Goal: Task Accomplishment & Management: Manage account settings

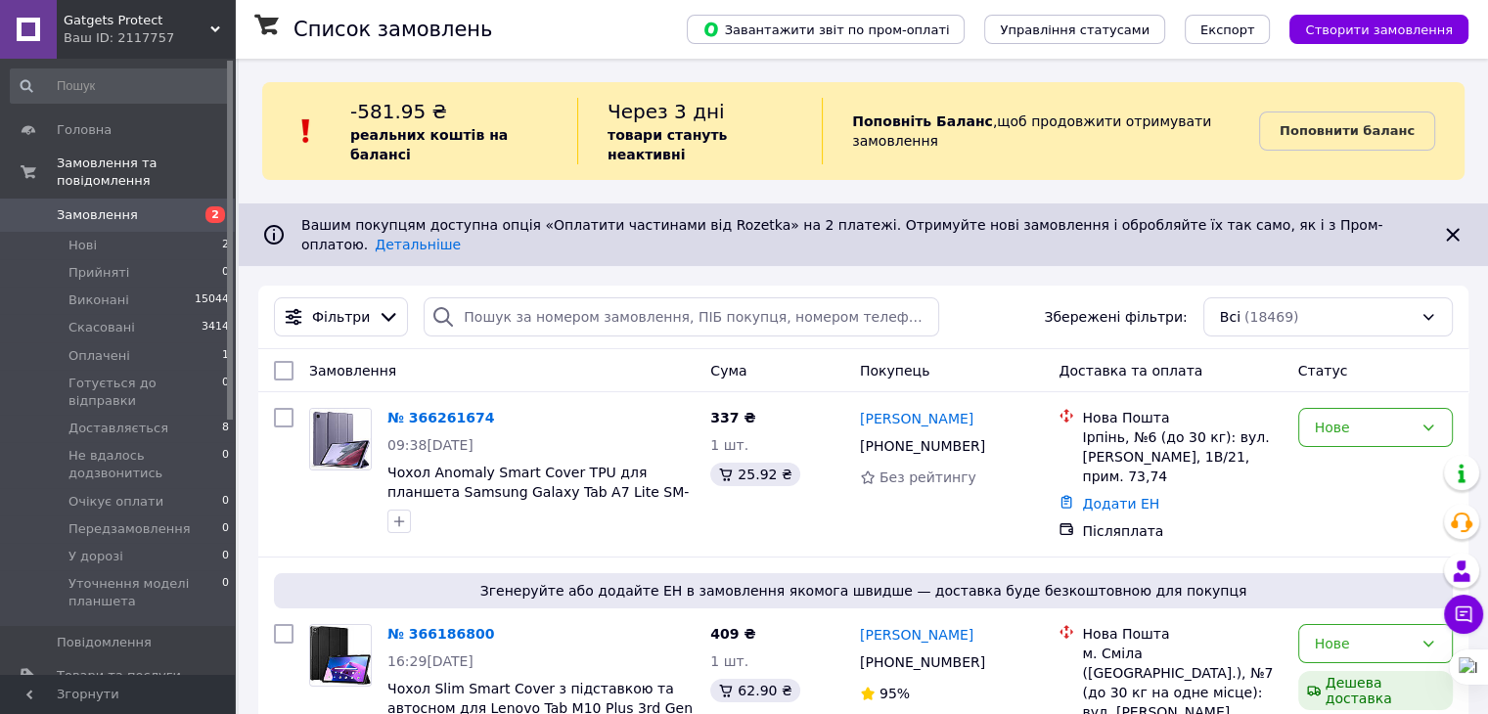
click at [125, 667] on span "Товари та послуги" at bounding box center [119, 676] width 124 height 18
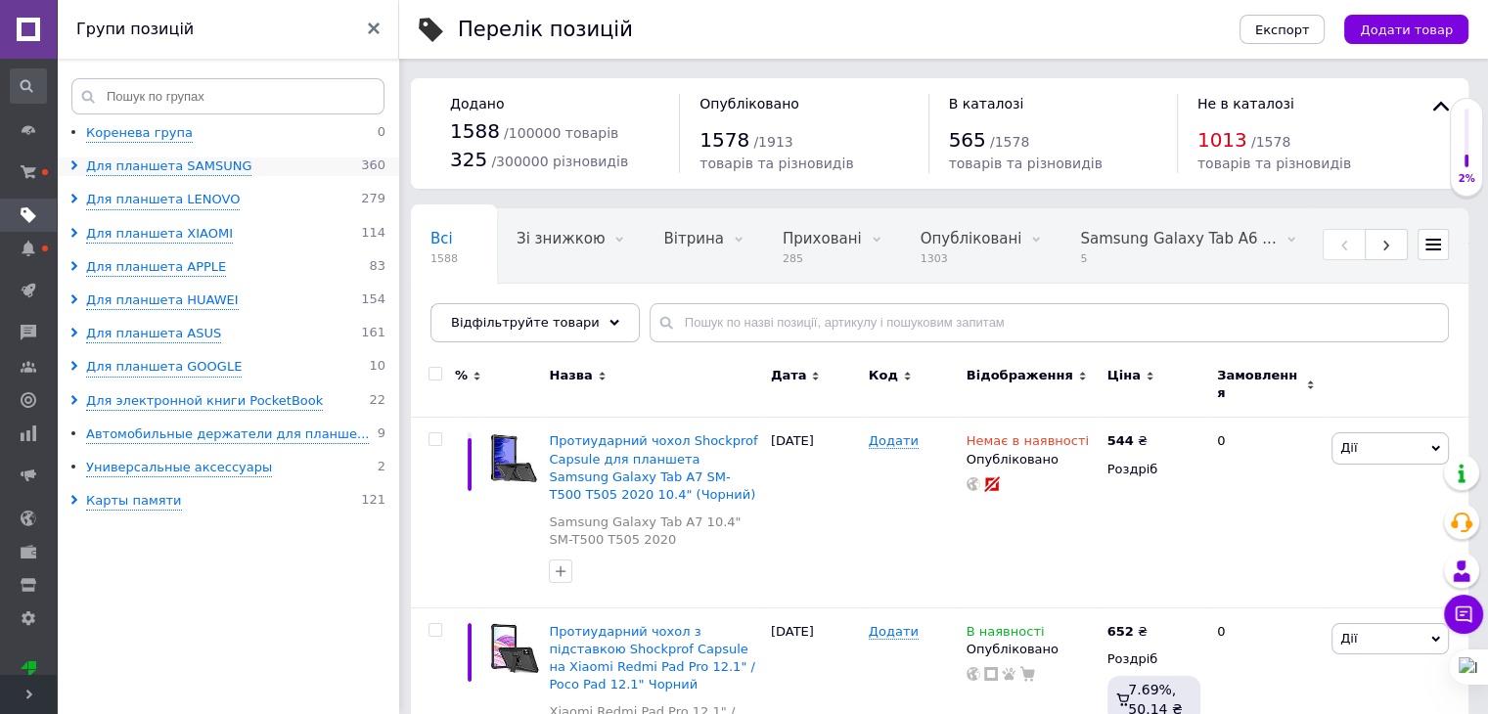
click at [72, 161] on use at bounding box center [74, 165] width 6 height 10
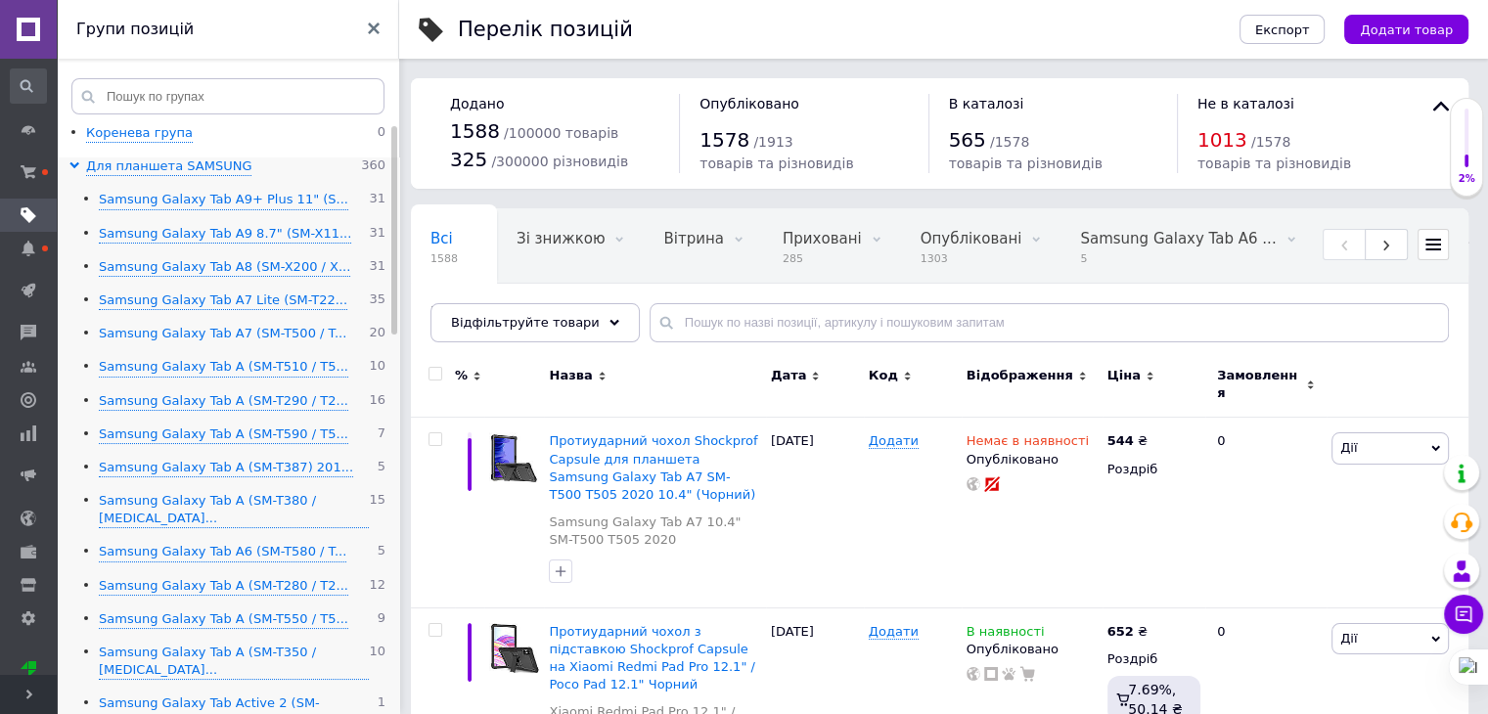
click at [266, 335] on div "Samsung Galaxy Tab A7 (SM-T500 / T..." at bounding box center [223, 334] width 248 height 19
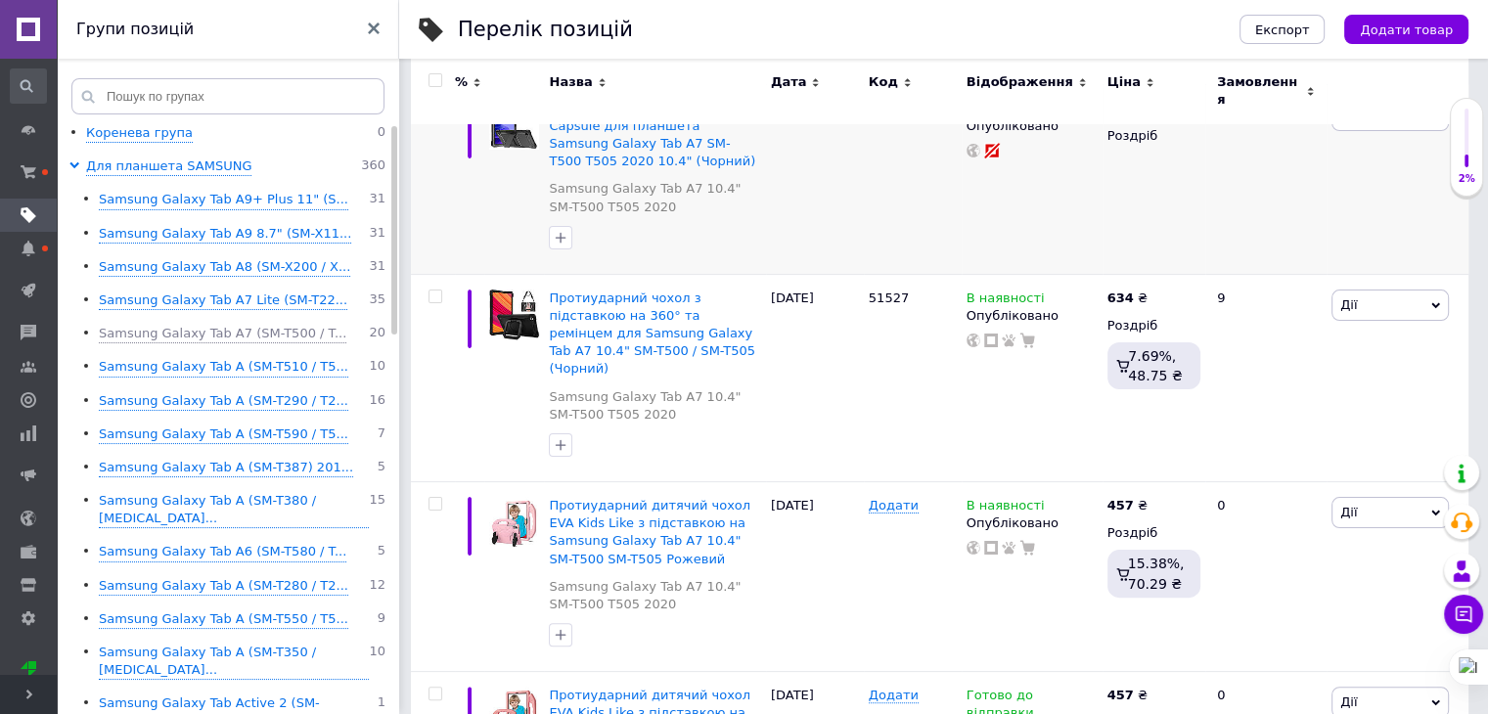
scroll to position [391, 0]
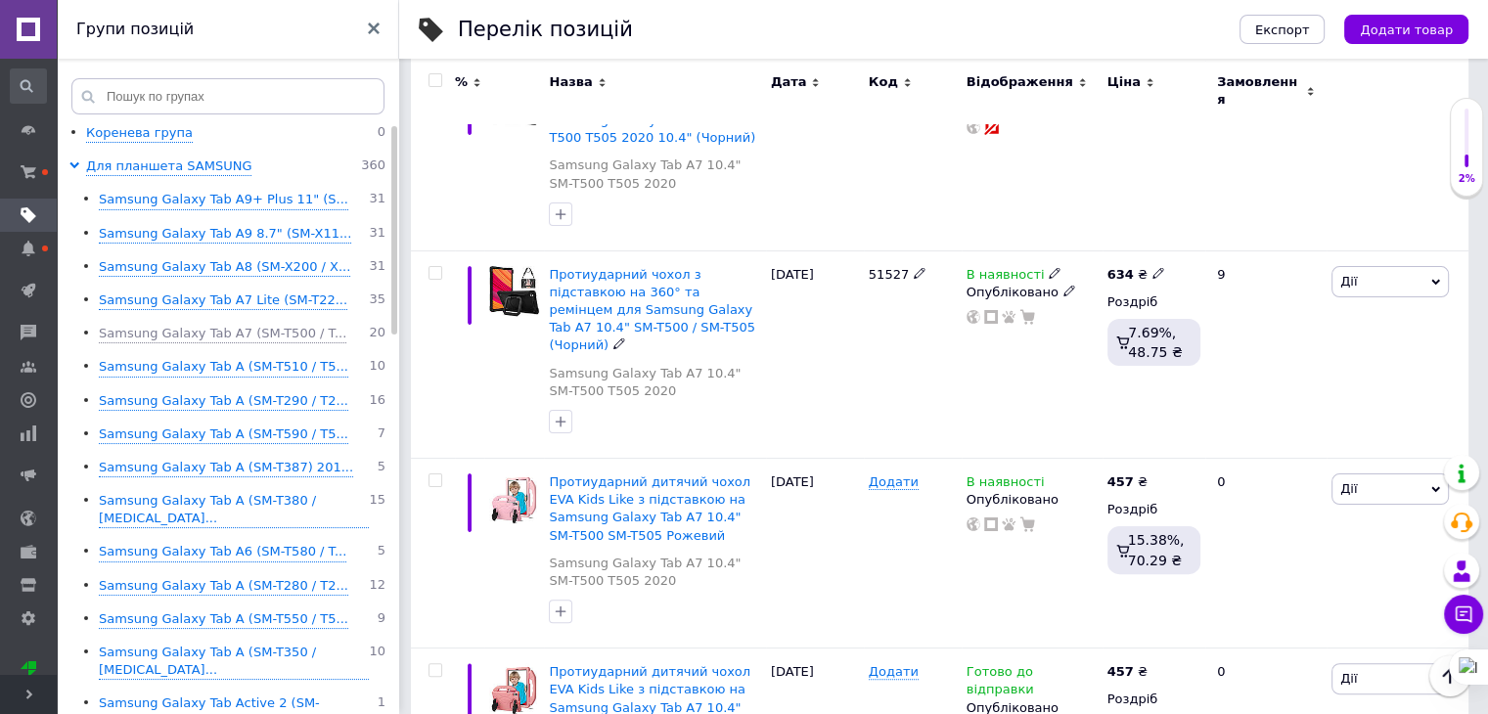
click at [620, 267] on span "Протиударний чохол з підставкою на 360° та ремінцем для Samsung Galaxy Tab A7 1…" at bounding box center [652, 310] width 206 height 86
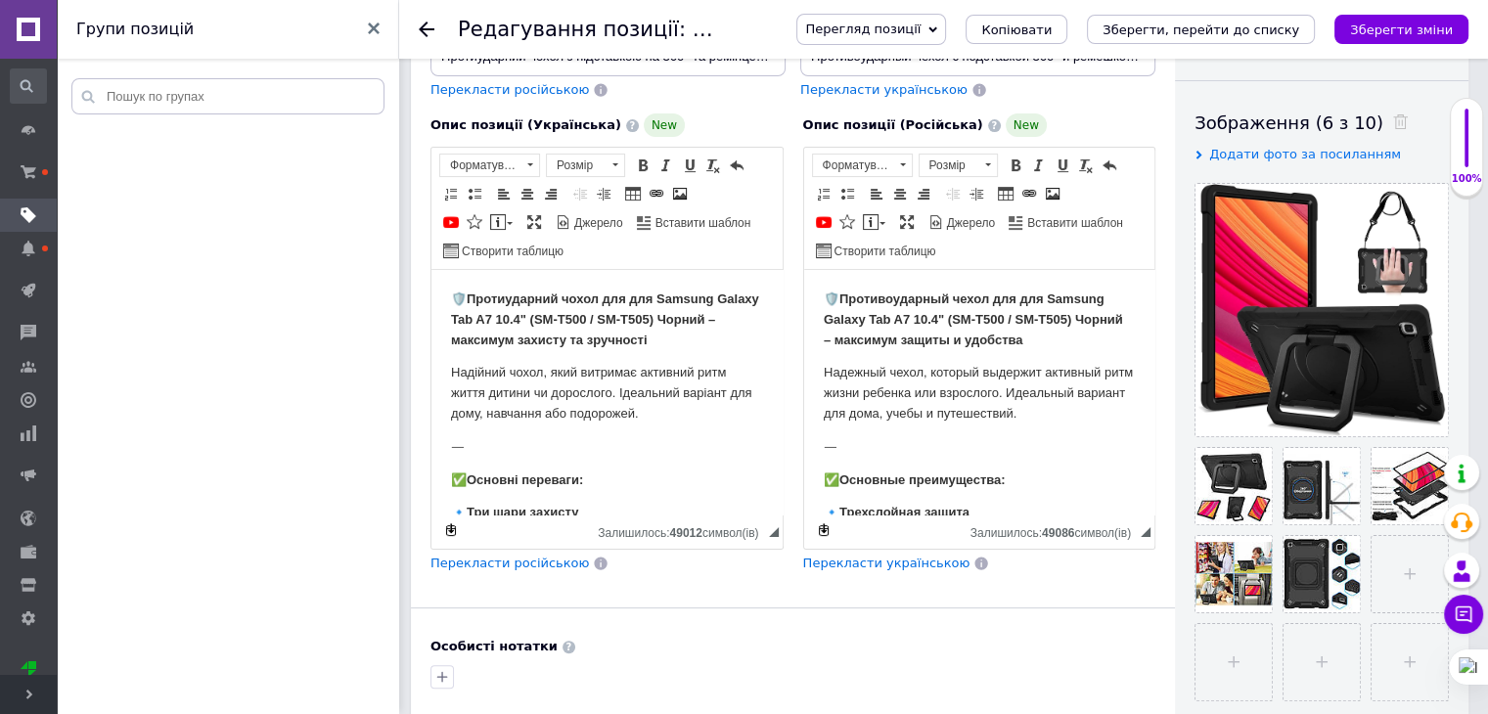
scroll to position [391, 0]
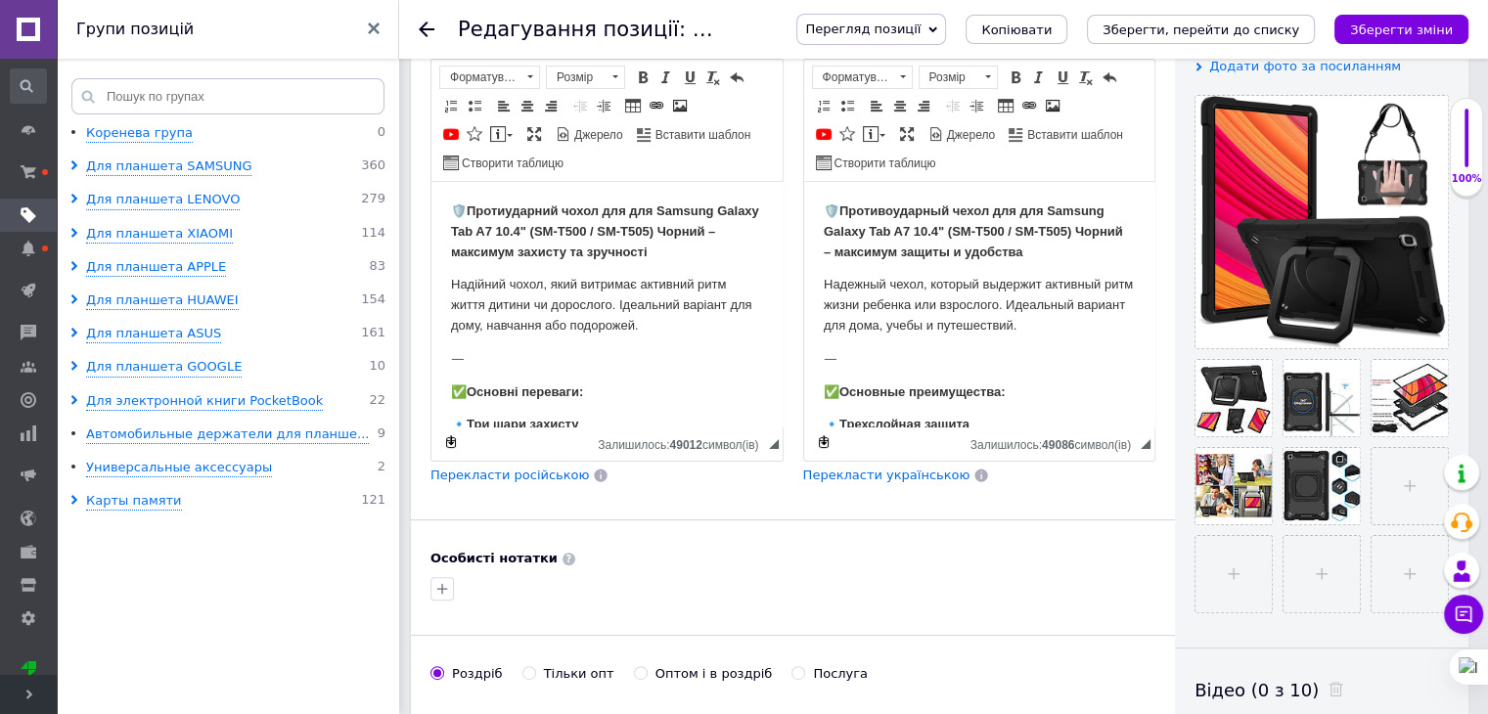
click at [651, 249] on strong "Протиударний чохол для для Samsung Galaxy Tab A7 10.4" (SM-T500 / SM-T505) Чорн…" at bounding box center [605, 232] width 308 height 56
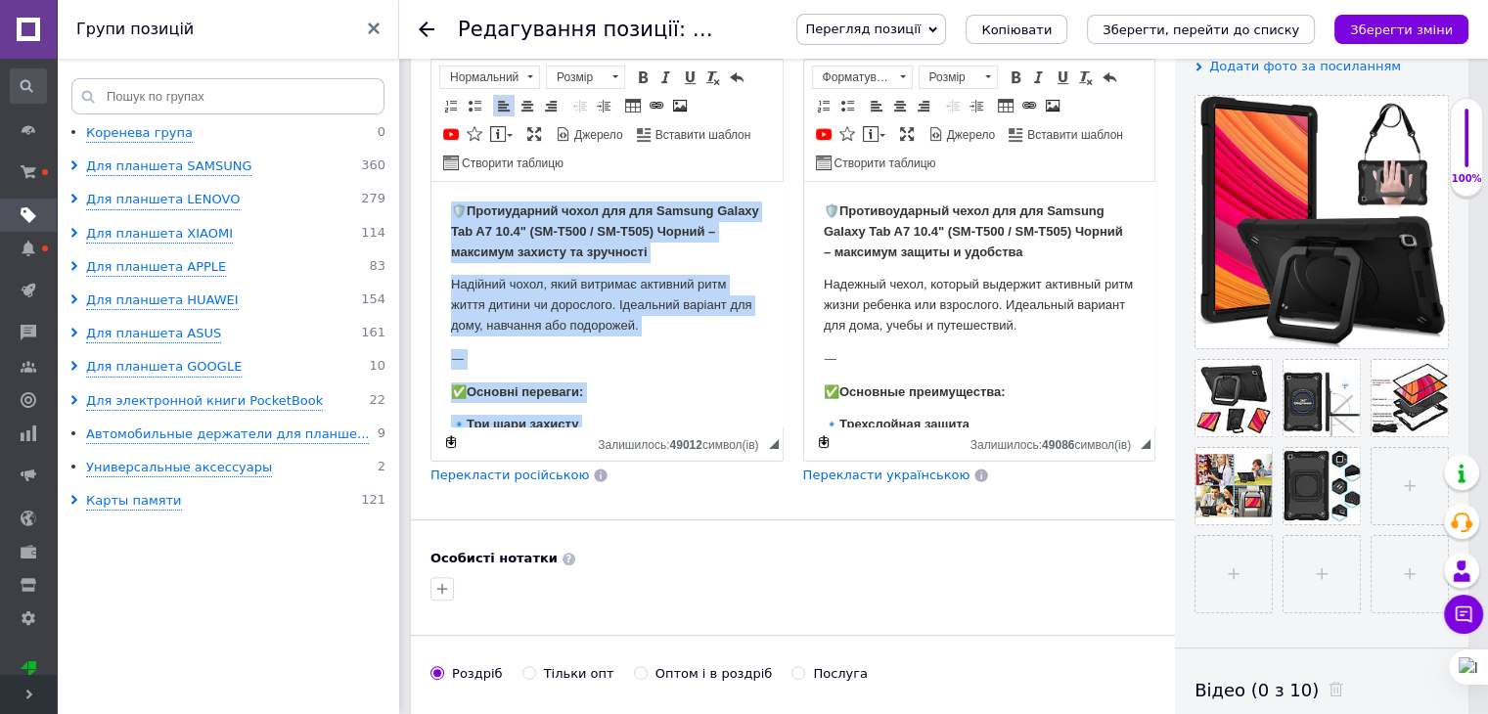
copy body "🛡️ Loremipsumdo sitam con adi Elitsed Doeius Tem I7 71.0" (UT-L777 / ET-D555) M…"
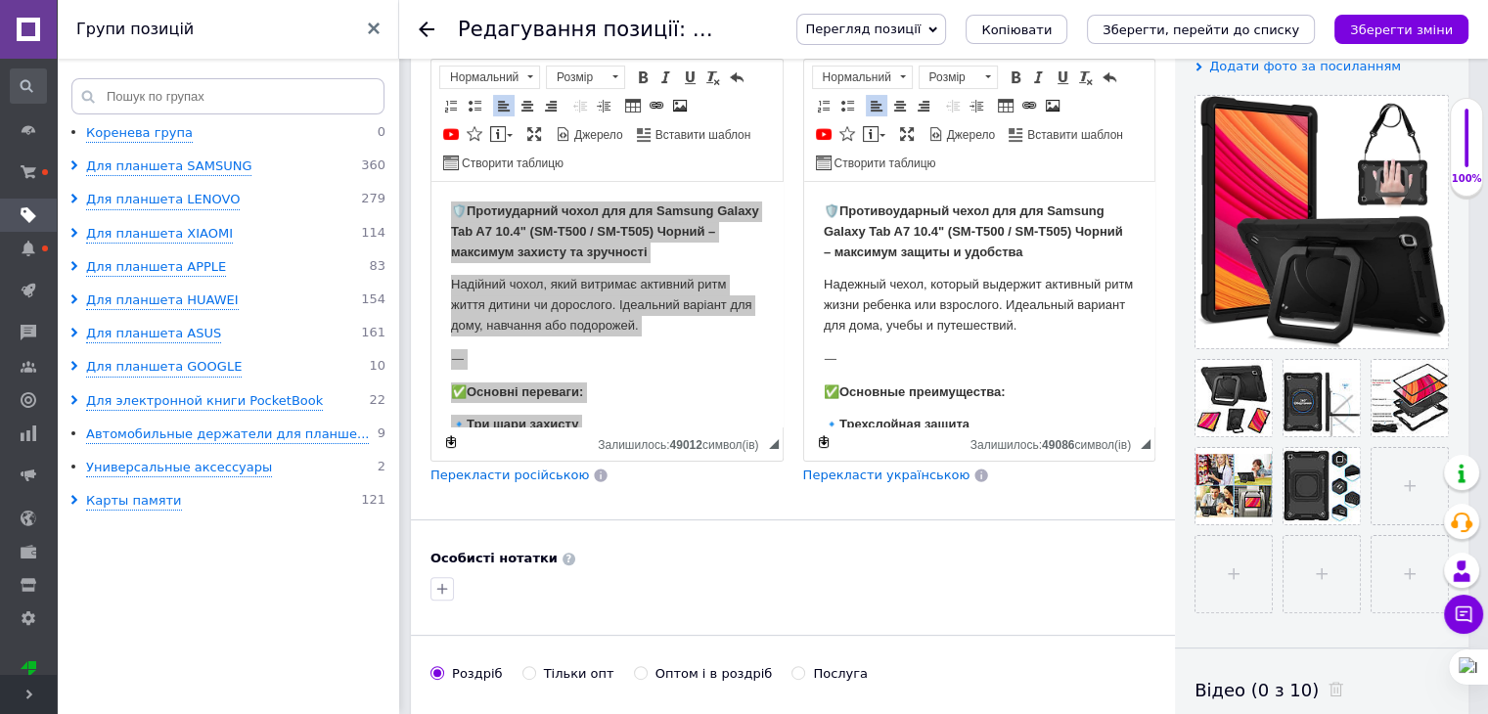
click at [906, 267] on body "🛡️ Противоударный чехол для для Samsung Galaxy Tab A7 10.4" (SM-T500 / SM-T505)…" at bounding box center [979, 600] width 312 height 796
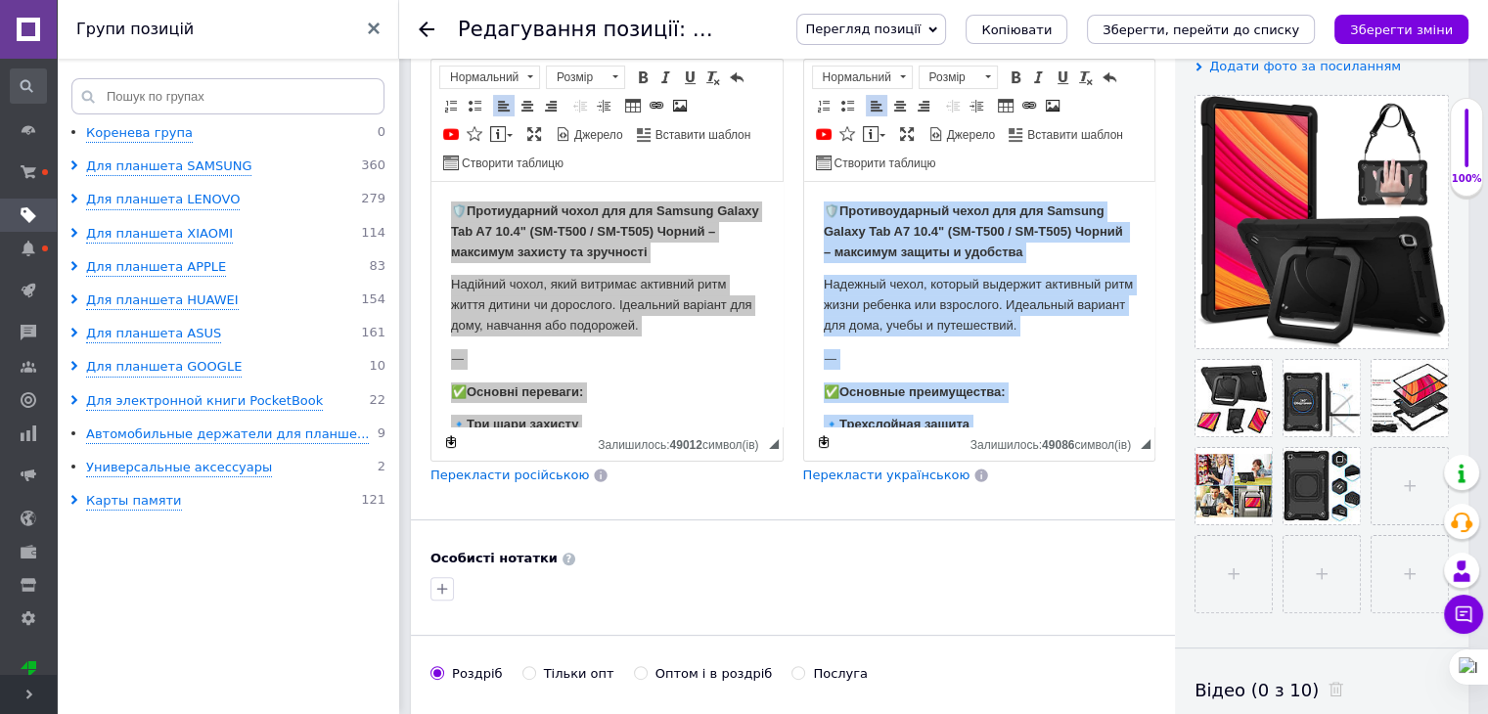
copy body "🛡️ Loremipsumdolo sitam con adi Elitsed Doeius Tem I0 43.1" (UT-L285 / ET-D496)…"
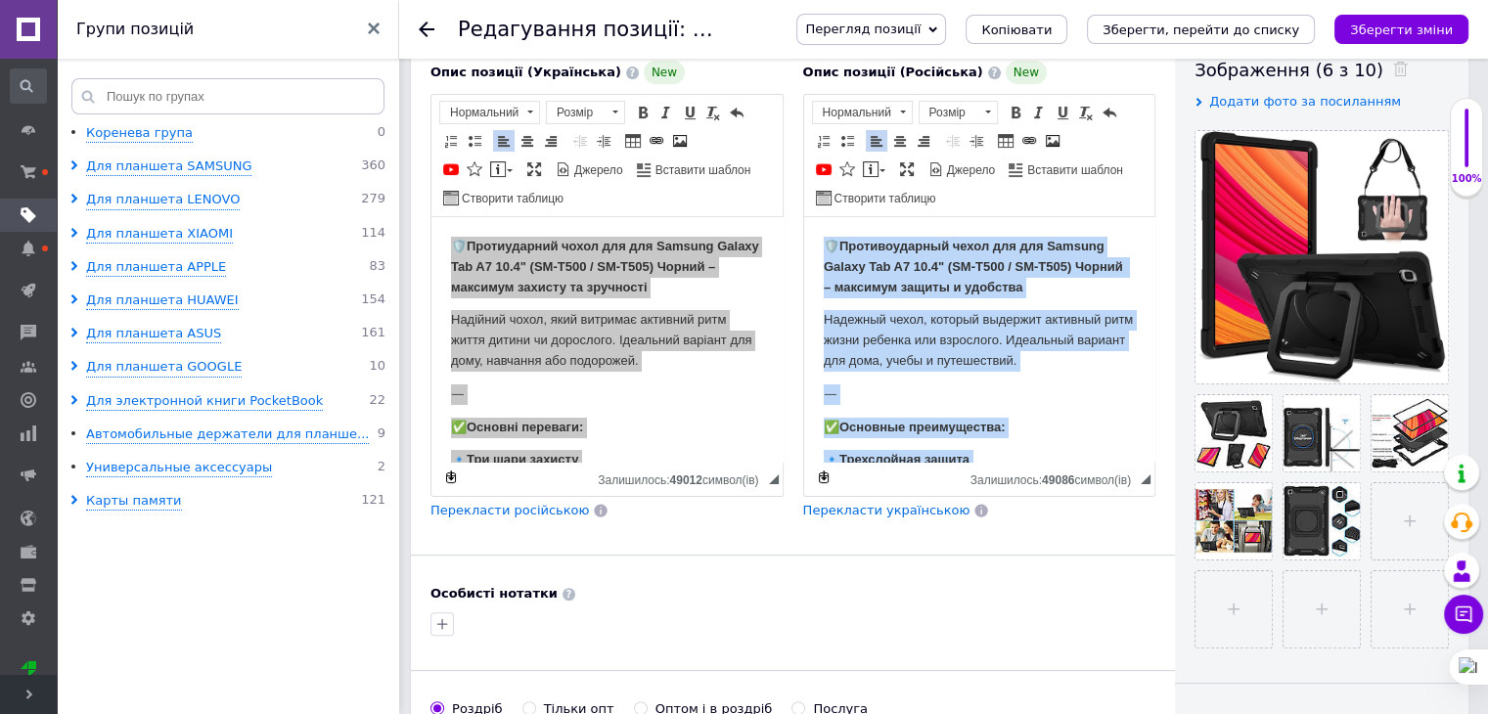
scroll to position [196, 0]
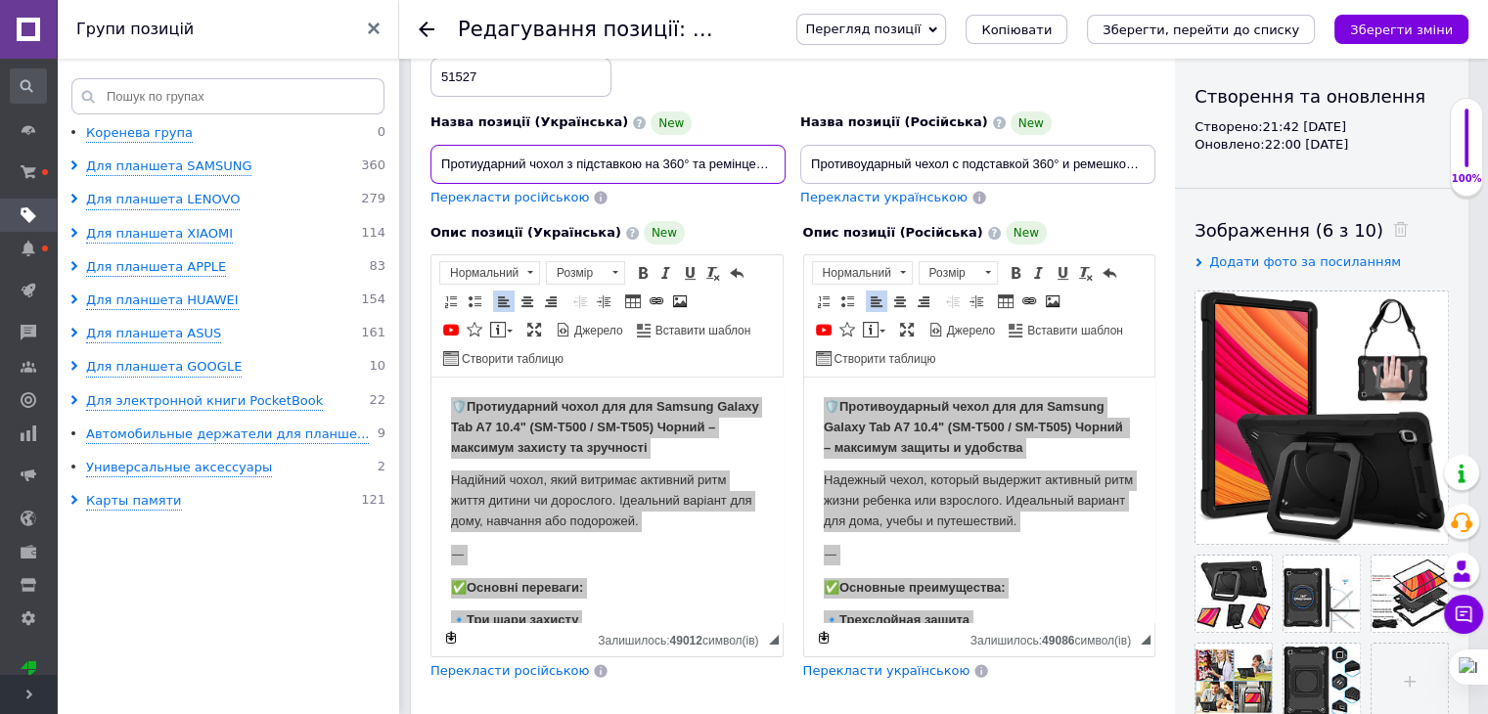
click at [650, 170] on input "Протиударний чохол з підставкою на 360° та ремінцем для Samsung Galaxy Tab A7 1…" at bounding box center [608, 164] width 355 height 39
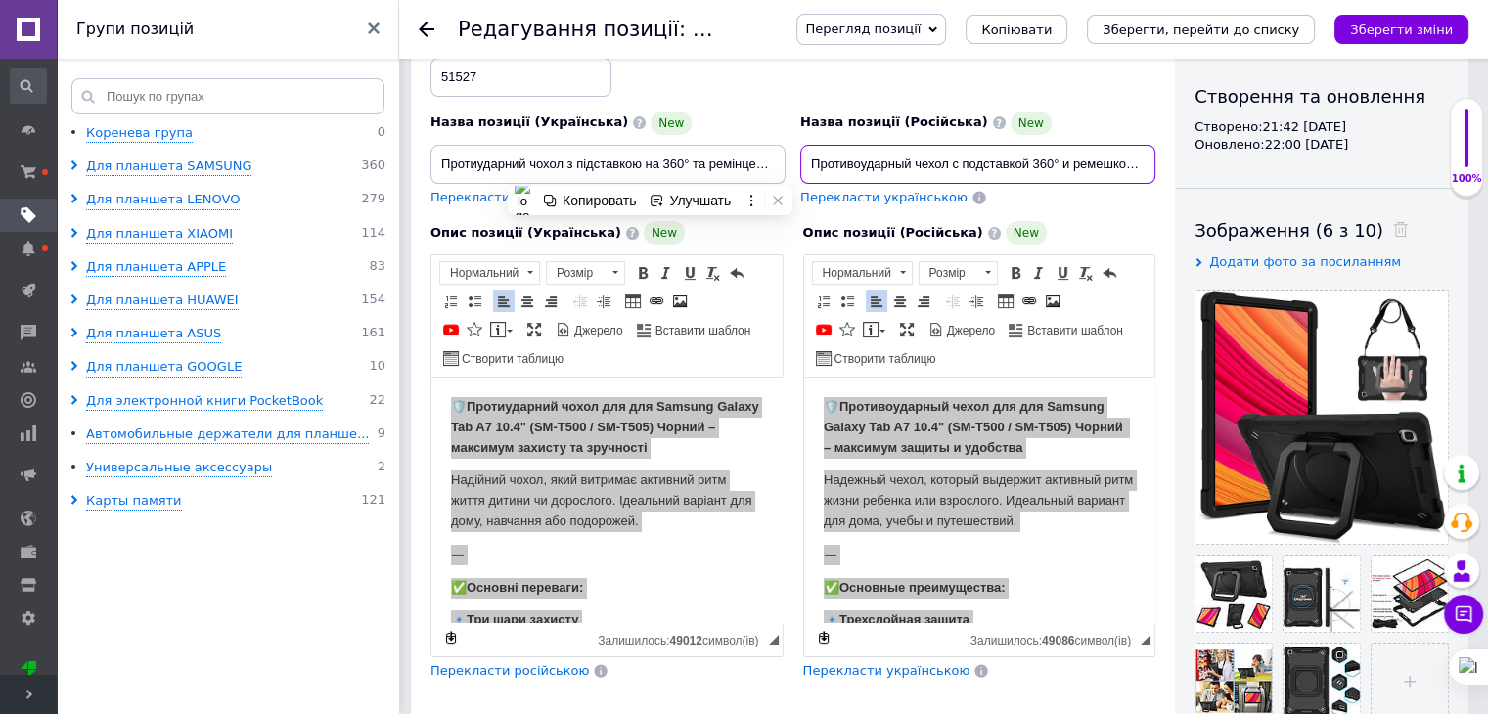
click at [881, 162] on input "Противоударный чехол с подставкой 360° и ремешком для Samsung Galaxy Tab A7 10.…" at bounding box center [977, 164] width 355 height 39
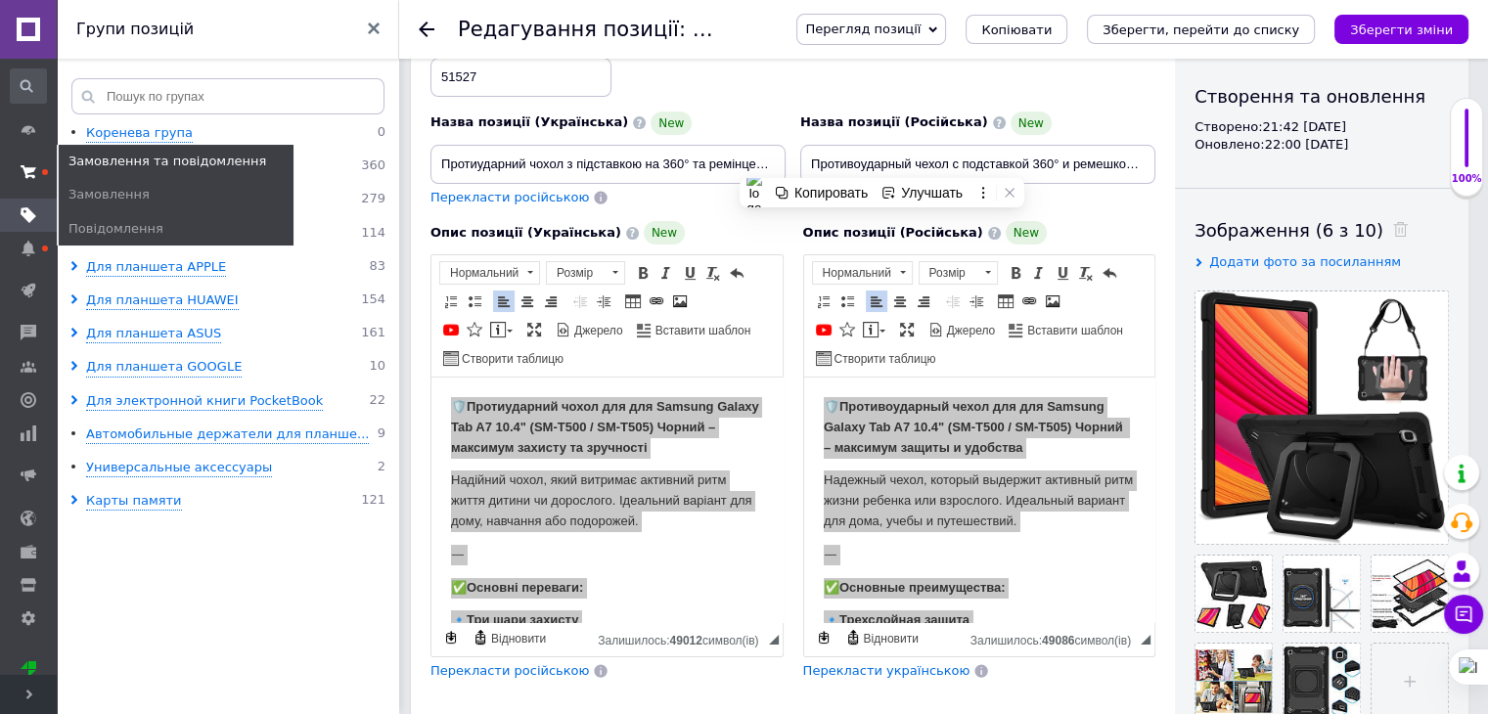
click at [23, 171] on use at bounding box center [29, 171] width 16 height 13
